Goal: Navigation & Orientation: Find specific page/section

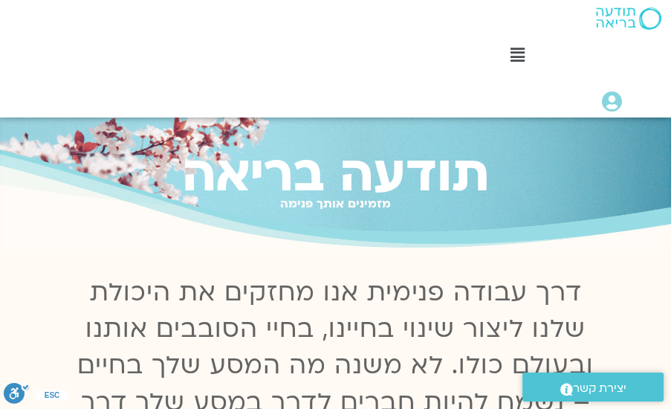
click at [516, 53] on icon at bounding box center [517, 55] width 14 height 16
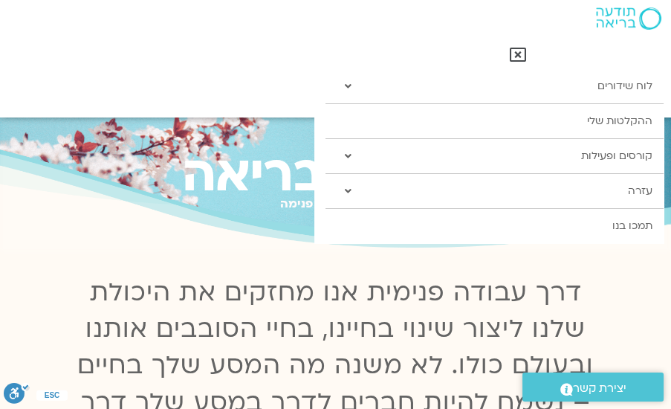
click at [480, 64] on div "Main Menu" at bounding box center [517, 57] width 292 height 25
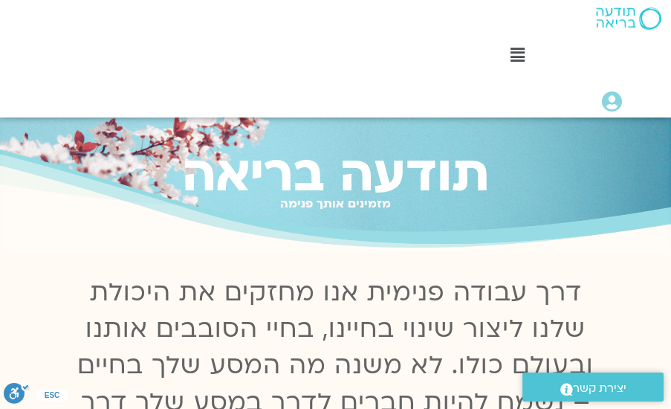
click at [516, 58] on icon at bounding box center [517, 55] width 14 height 16
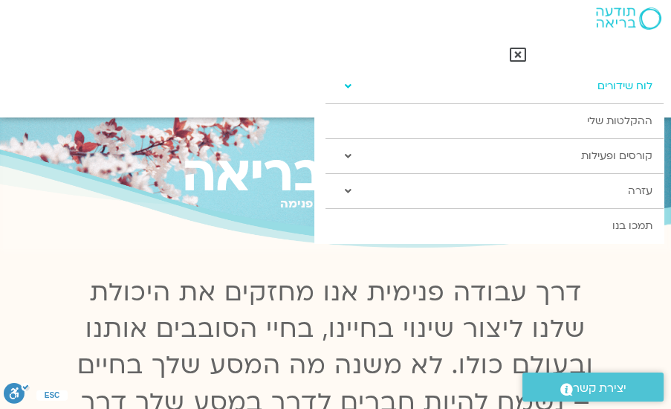
click at [619, 90] on link "לוח שידורים" at bounding box center [493, 86] width 337 height 34
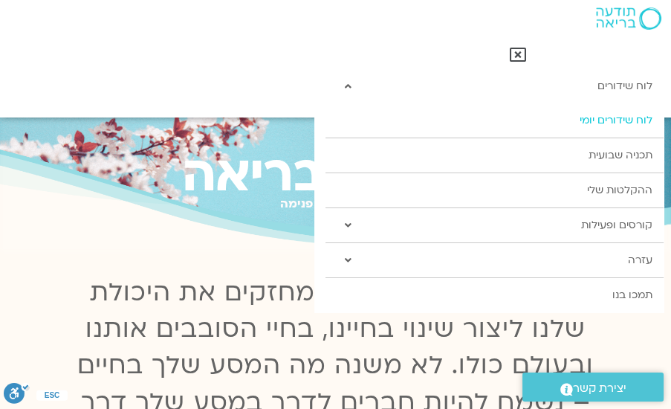
click at [611, 120] on link "לוח שידורים יומי" at bounding box center [493, 120] width 337 height 34
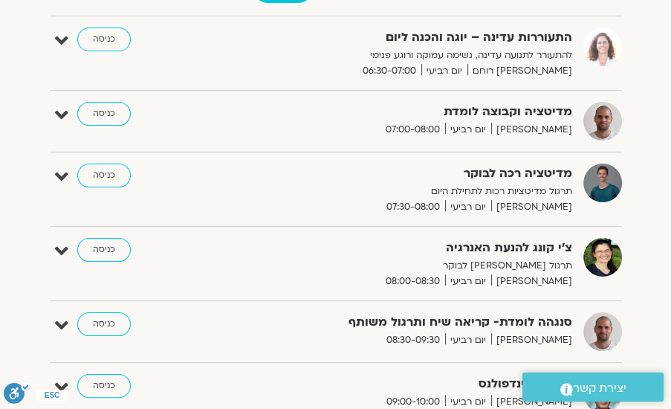
scroll to position [212, 0]
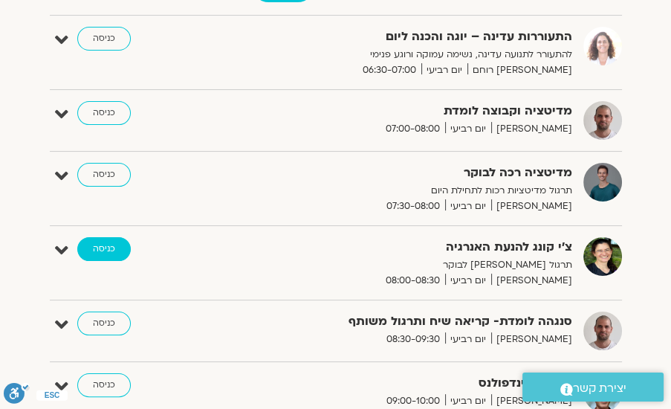
click at [98, 244] on link "כניסה" at bounding box center [103, 249] width 53 height 24
